Goal: Task Accomplishment & Management: Manage account settings

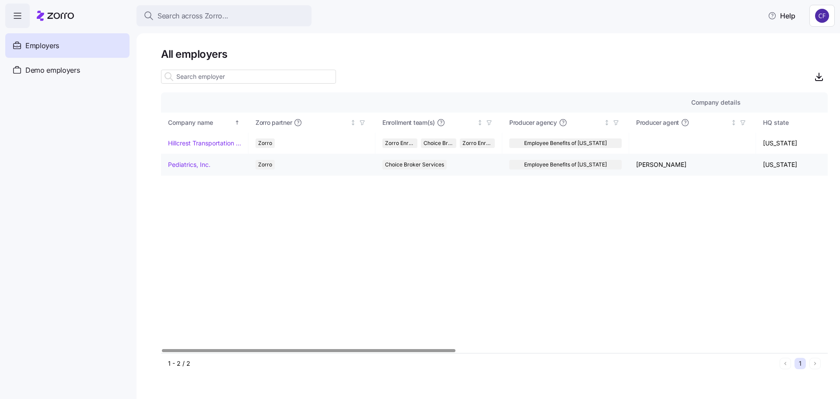
click at [196, 165] on link "Pediatrics, Inc." at bounding box center [189, 164] width 42 height 9
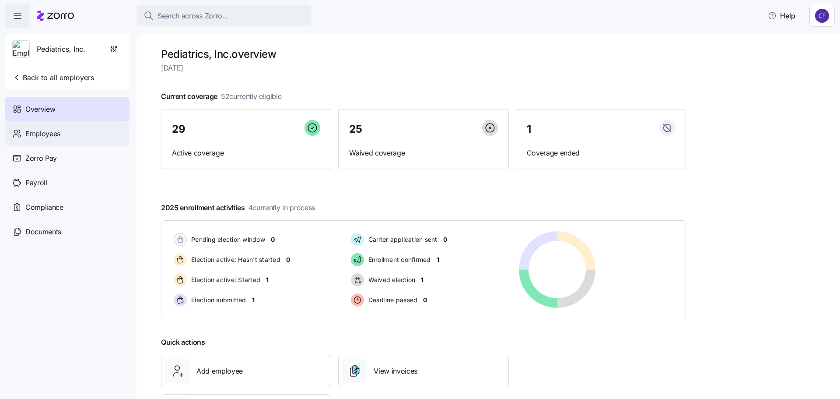
click at [57, 136] on span "Employees" at bounding box center [42, 133] width 35 height 11
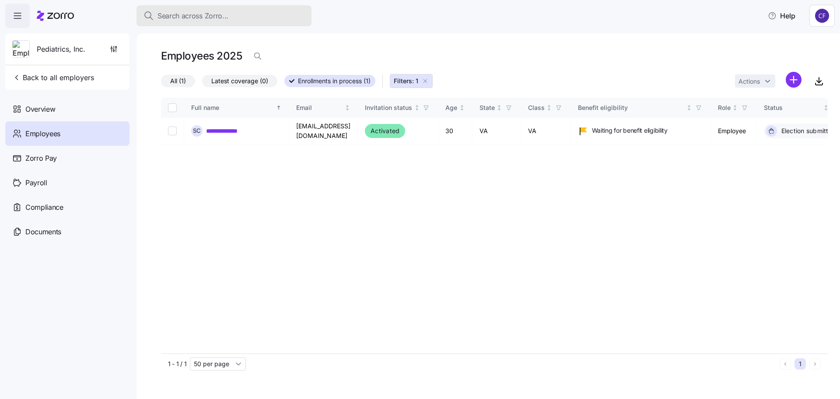
click at [176, 19] on span "Search across Zorro..." at bounding box center [193, 16] width 71 height 11
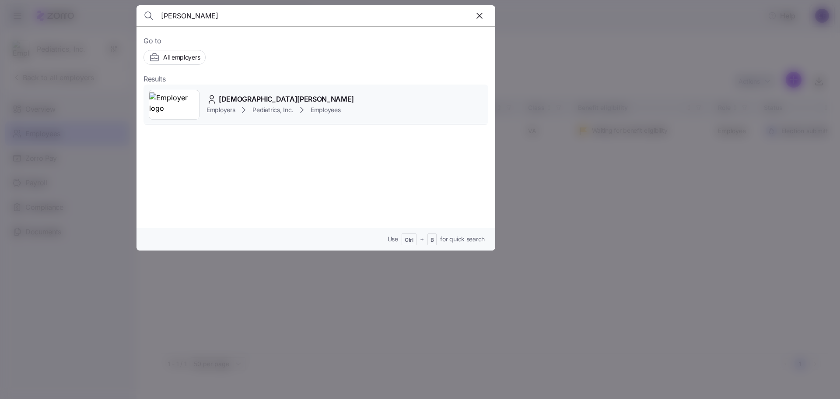
type input "[PERSON_NAME]"
click at [187, 109] on img at bounding box center [174, 104] width 50 height 25
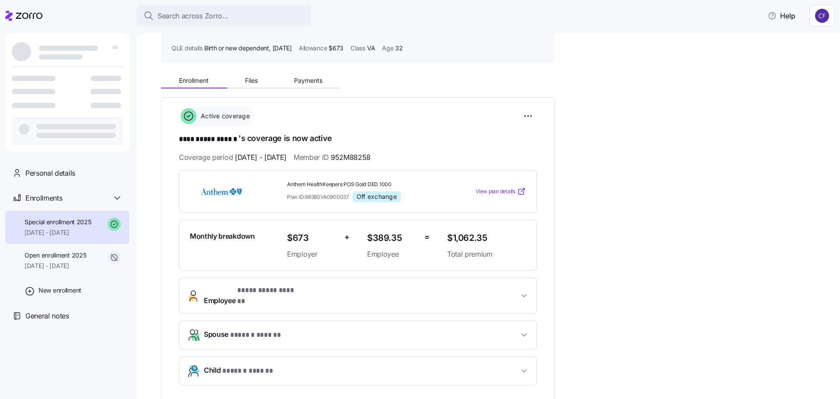
scroll to position [175, 0]
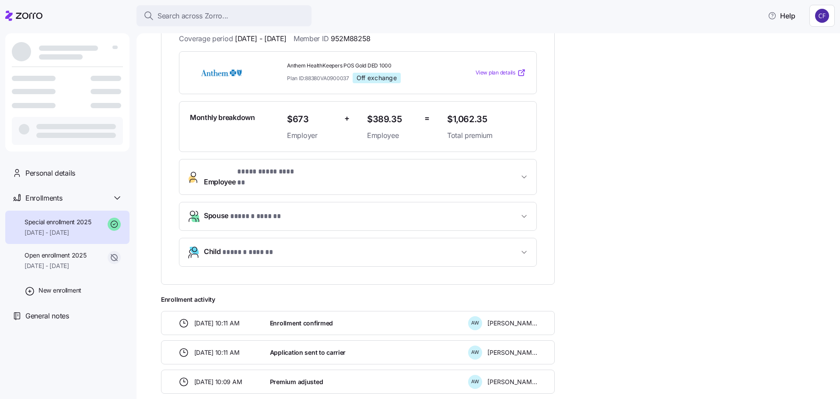
click at [523, 248] on icon "button" at bounding box center [524, 252] width 9 height 9
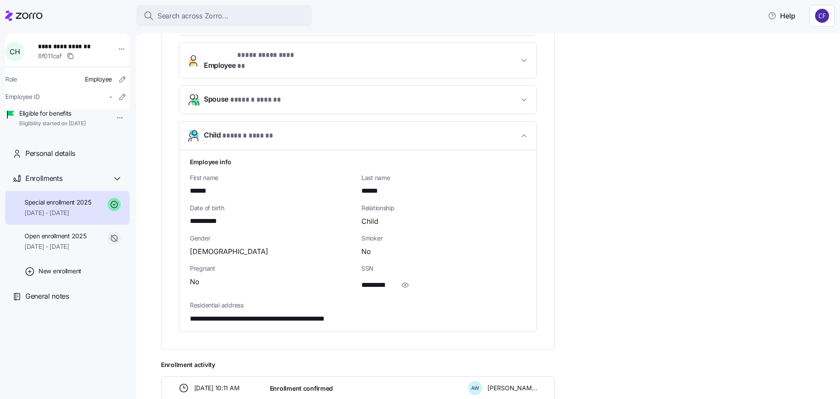
scroll to position [263, 0]
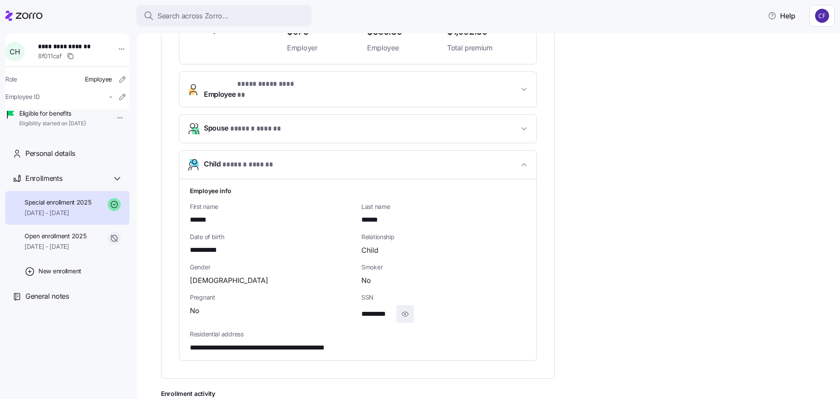
click at [405, 309] on icon "button" at bounding box center [405, 314] width 9 height 11
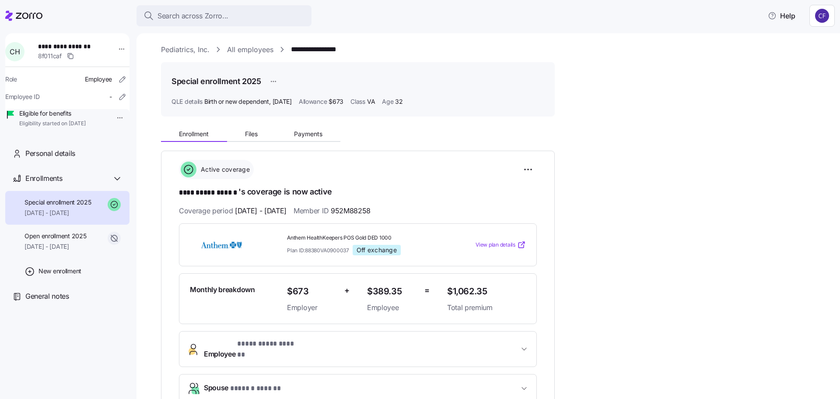
scroll to position [0, 0]
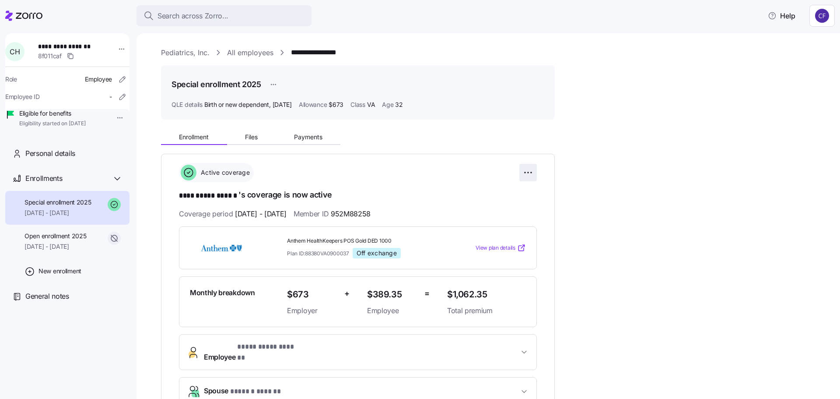
click at [525, 174] on html "**********" at bounding box center [420, 196] width 840 height 393
click at [632, 195] on html "**********" at bounding box center [420, 196] width 840 height 393
click at [54, 159] on span "Personal details" at bounding box center [50, 153] width 50 height 11
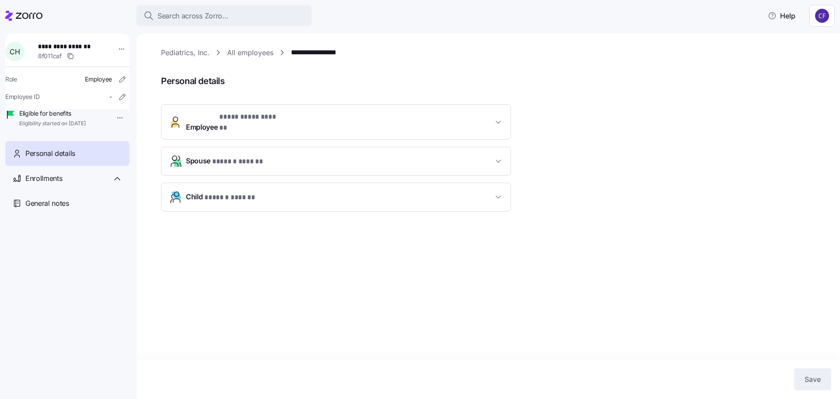
drag, startPoint x: 497, startPoint y: 191, endPoint x: 508, endPoint y: 191, distance: 10.9
click at [496, 193] on icon "button" at bounding box center [498, 197] width 9 height 9
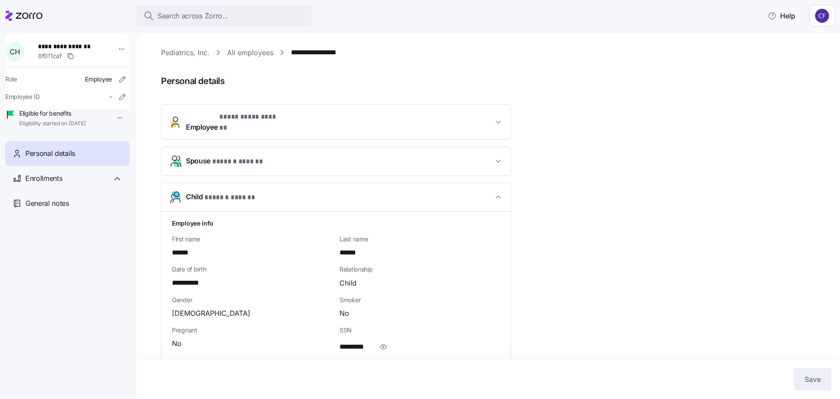
click at [499, 118] on icon "button" at bounding box center [498, 122] width 9 height 9
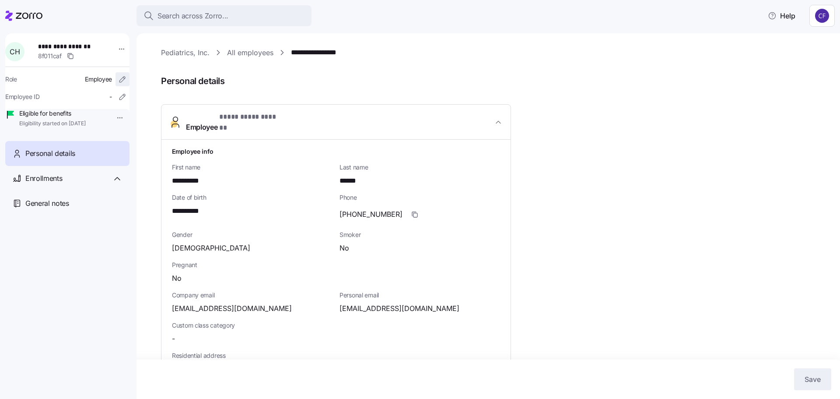
click at [118, 80] on icon "button" at bounding box center [122, 79] width 9 height 9
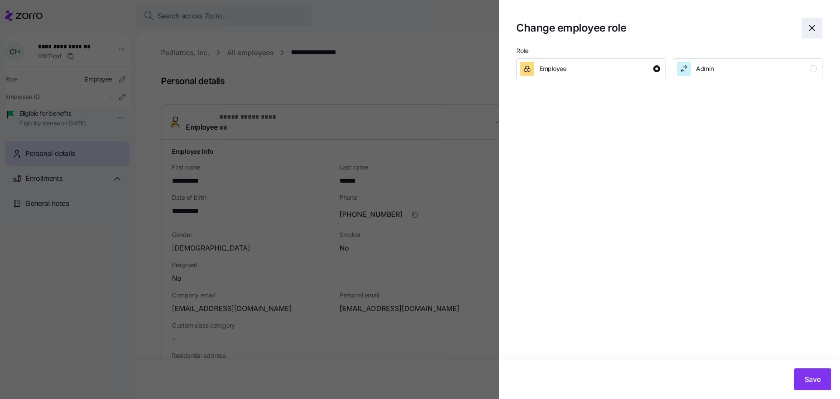
click at [812, 26] on icon "button" at bounding box center [812, 28] width 11 height 11
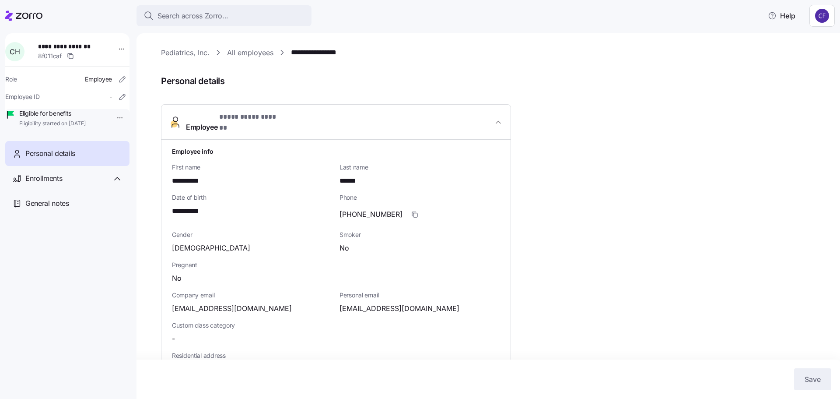
click at [112, 117] on html "**********" at bounding box center [420, 196] width 840 height 393
click at [116, 98] on html "**********" at bounding box center [420, 196] width 840 height 393
click at [118, 98] on icon "button" at bounding box center [122, 96] width 9 height 9
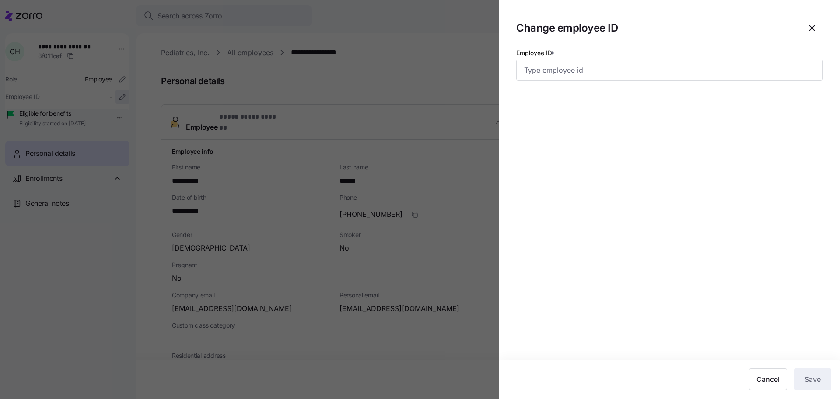
click at [114, 98] on div at bounding box center [420, 199] width 840 height 399
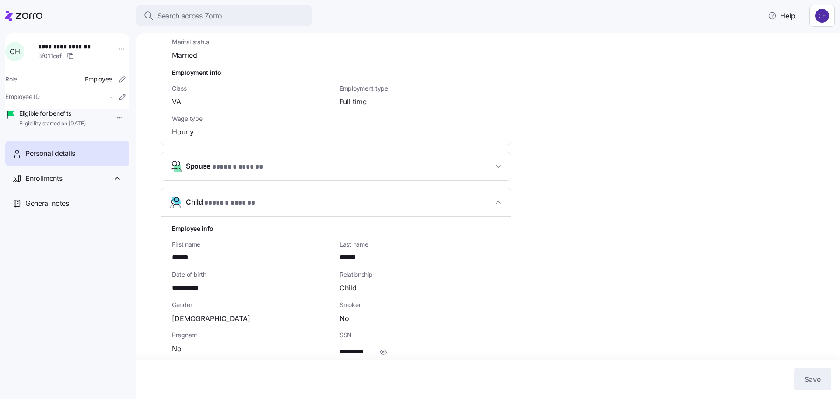
scroll to position [479, 0]
